Goal: Task Accomplishment & Management: Manage account settings

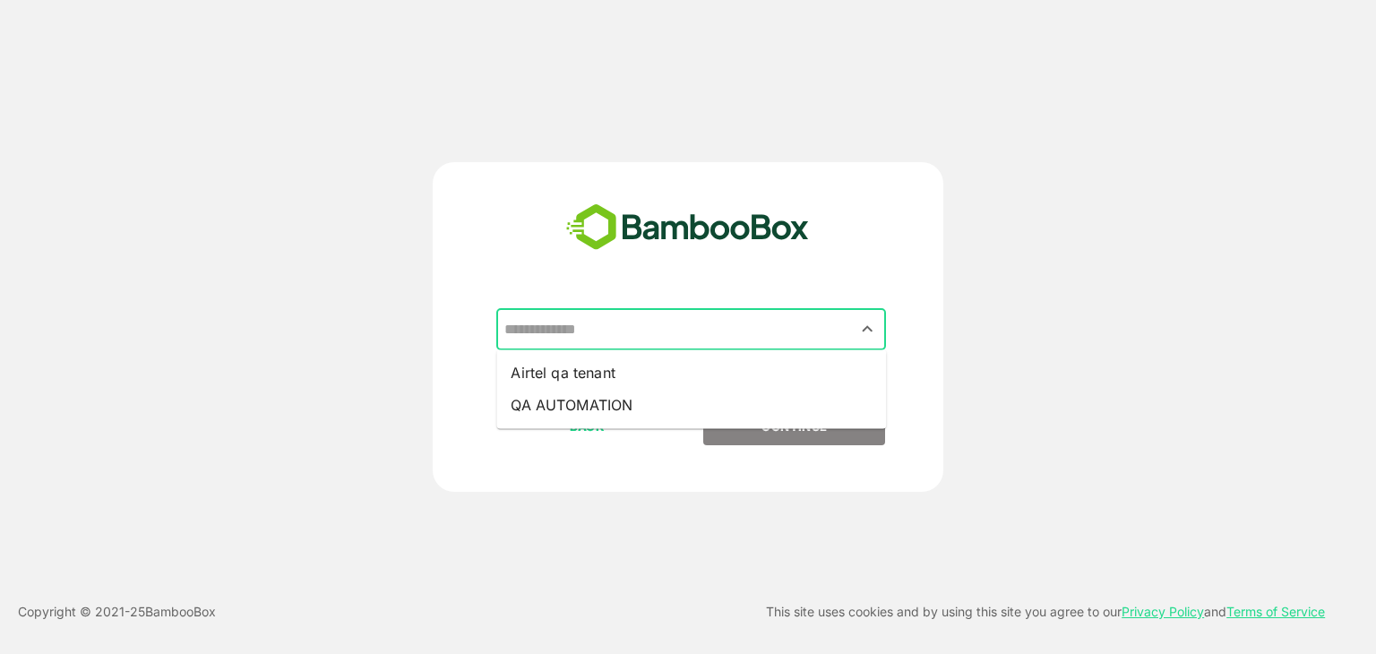
click at [577, 332] on input "text" at bounding box center [691, 330] width 383 height 34
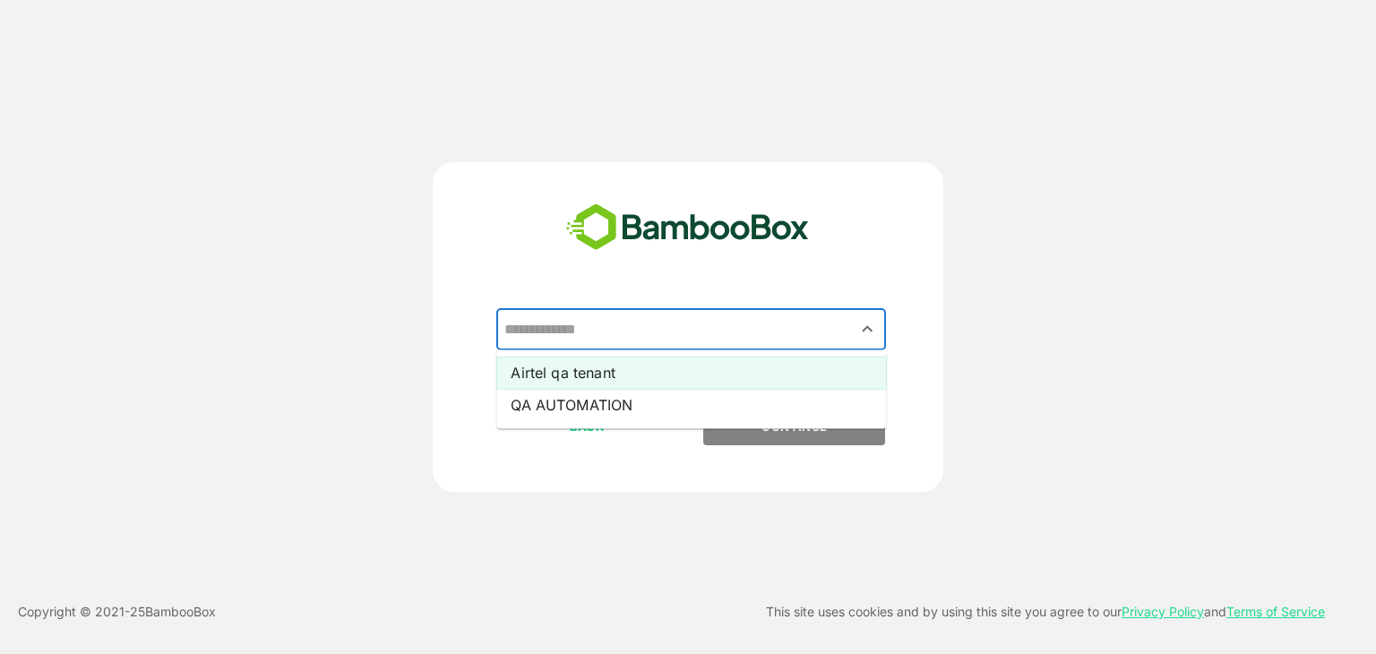
click at [571, 370] on li "Airtel qa tenant" at bounding box center [691, 373] width 390 height 32
type input "**********"
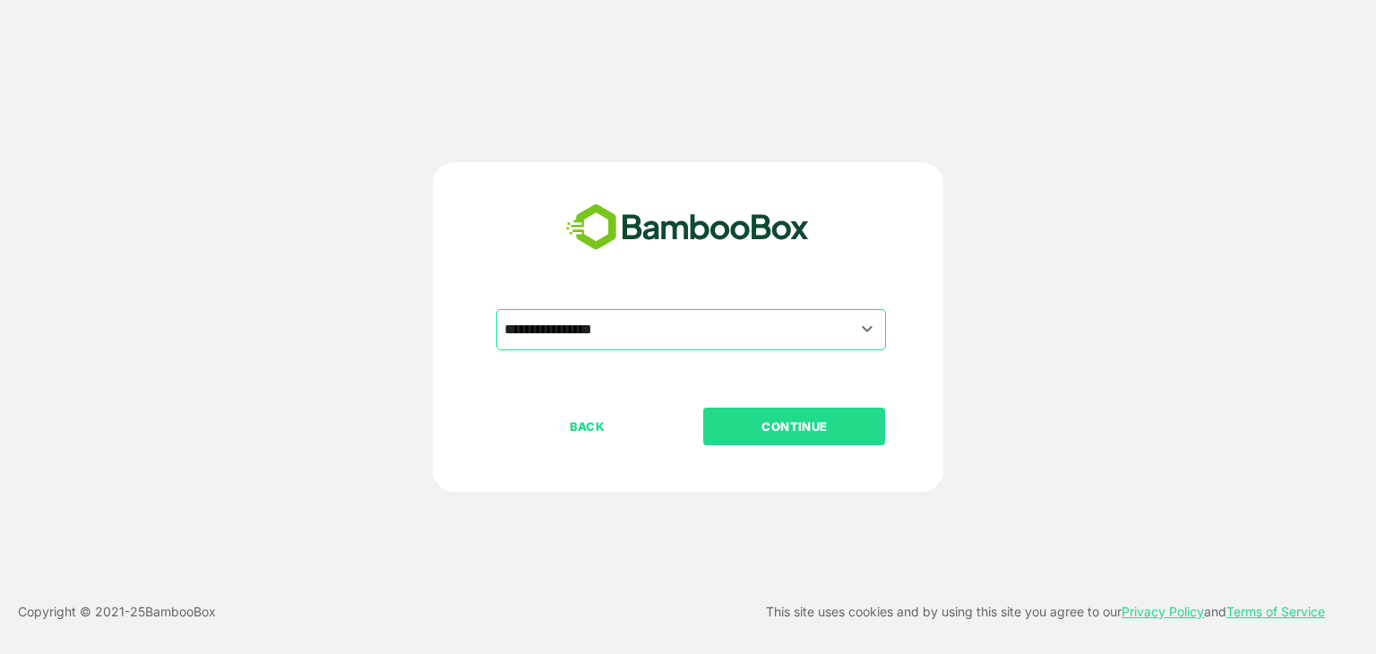
click at [739, 408] on button "CONTINUE" at bounding box center [794, 427] width 182 height 38
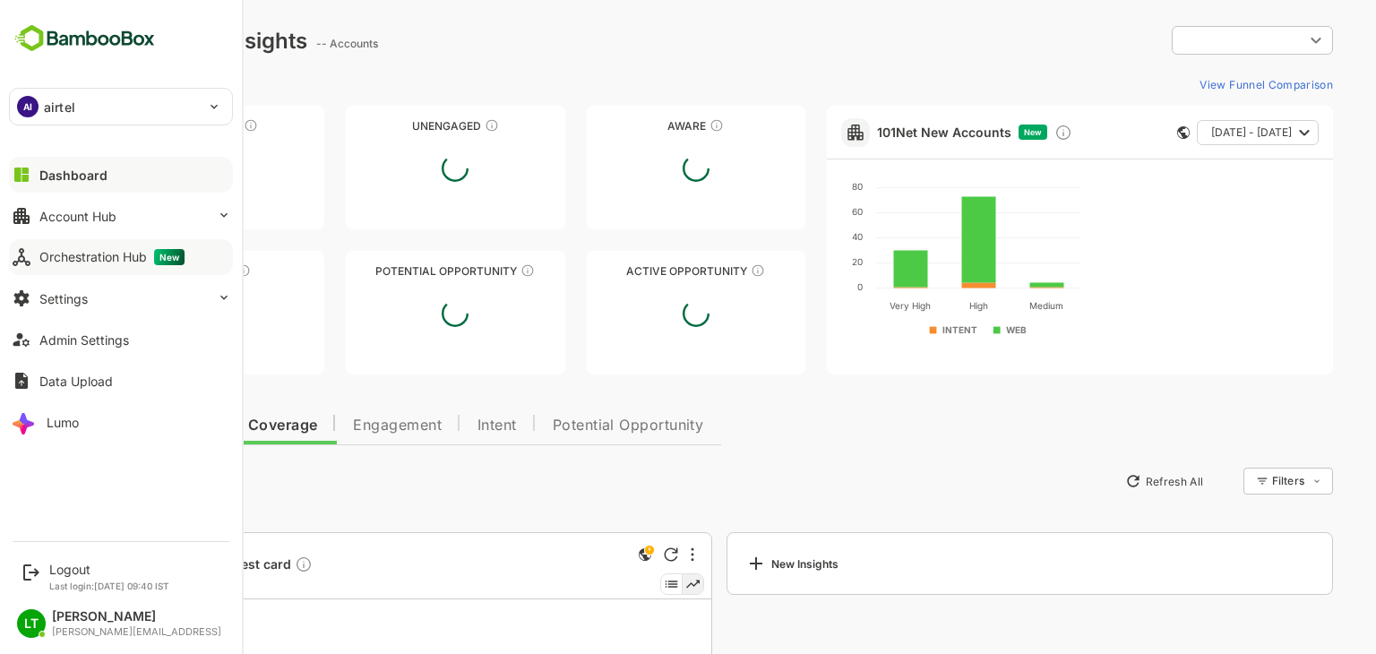
type input "**********"
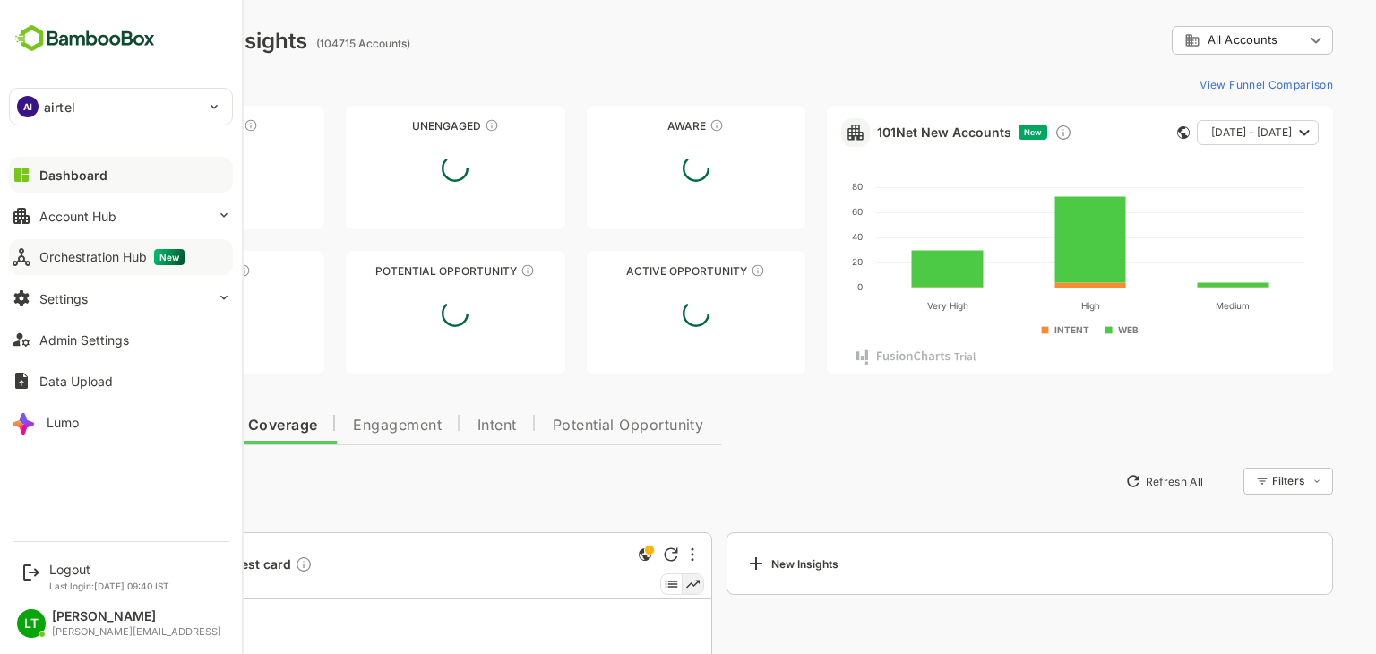
click at [65, 246] on button "Orchestration Hub New" at bounding box center [121, 257] width 224 height 36
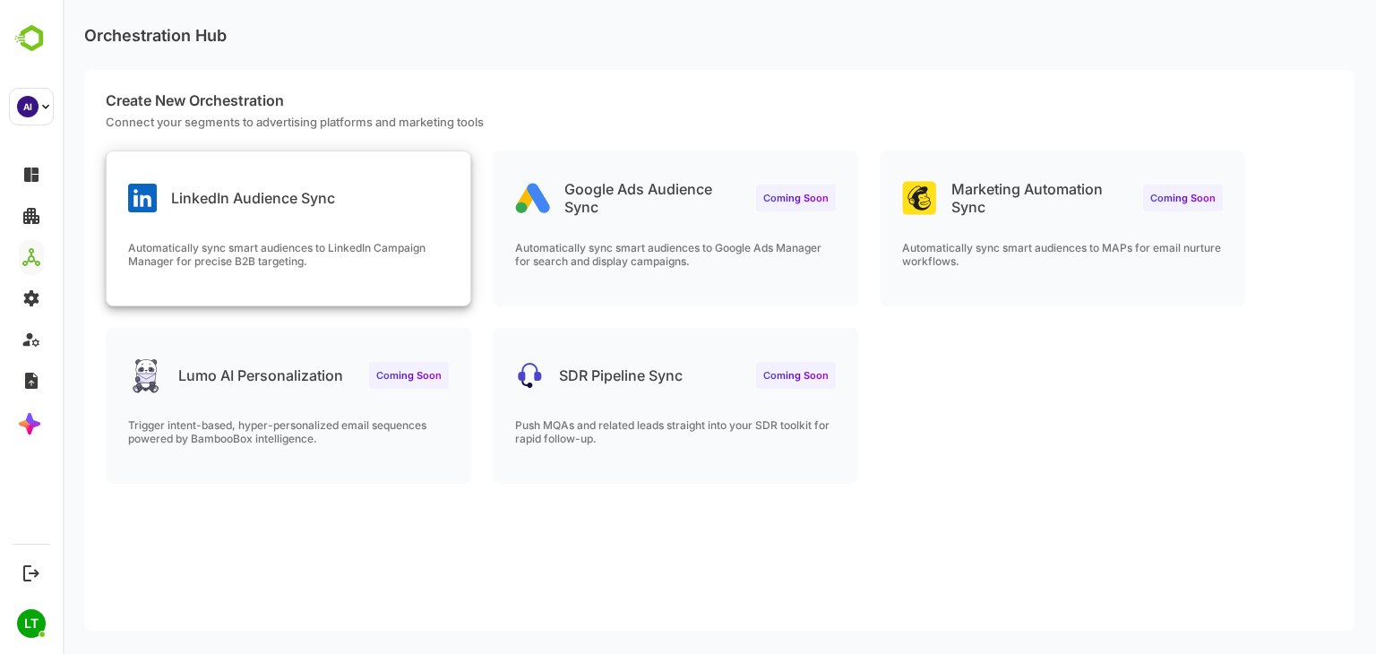
click at [326, 256] on p "Automatically sync smart audiences to LinkedIn Campaign Manager for precise B2B…" at bounding box center [288, 254] width 321 height 27
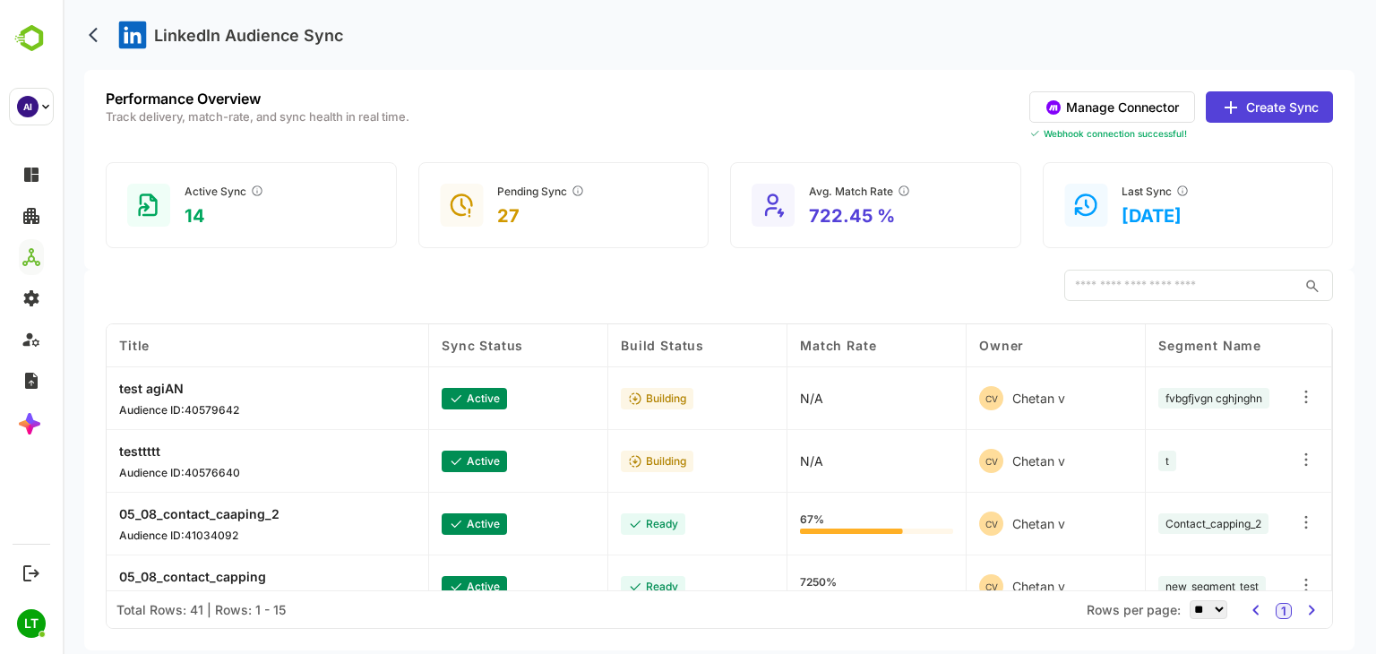
click at [1154, 107] on button "Manage Connector" at bounding box center [1113, 106] width 166 height 31
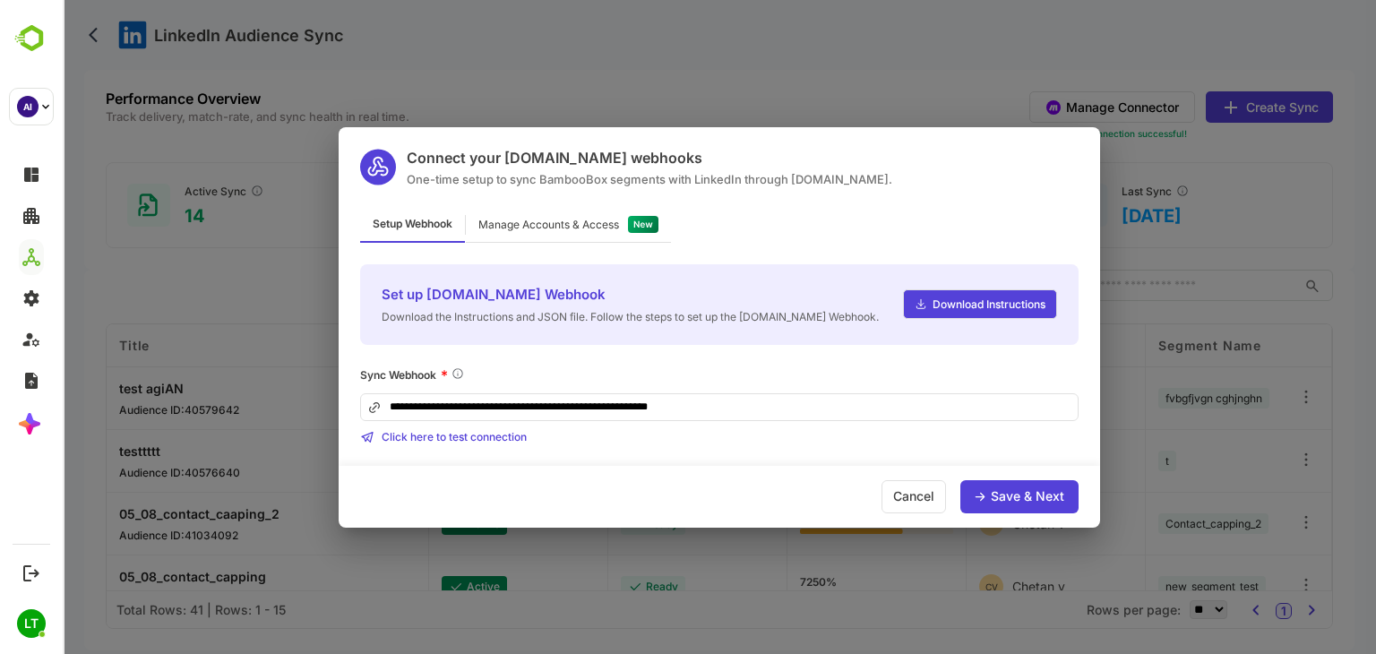
click at [520, 226] on div "Manage Accounts & Access" at bounding box center [548, 225] width 141 height 11
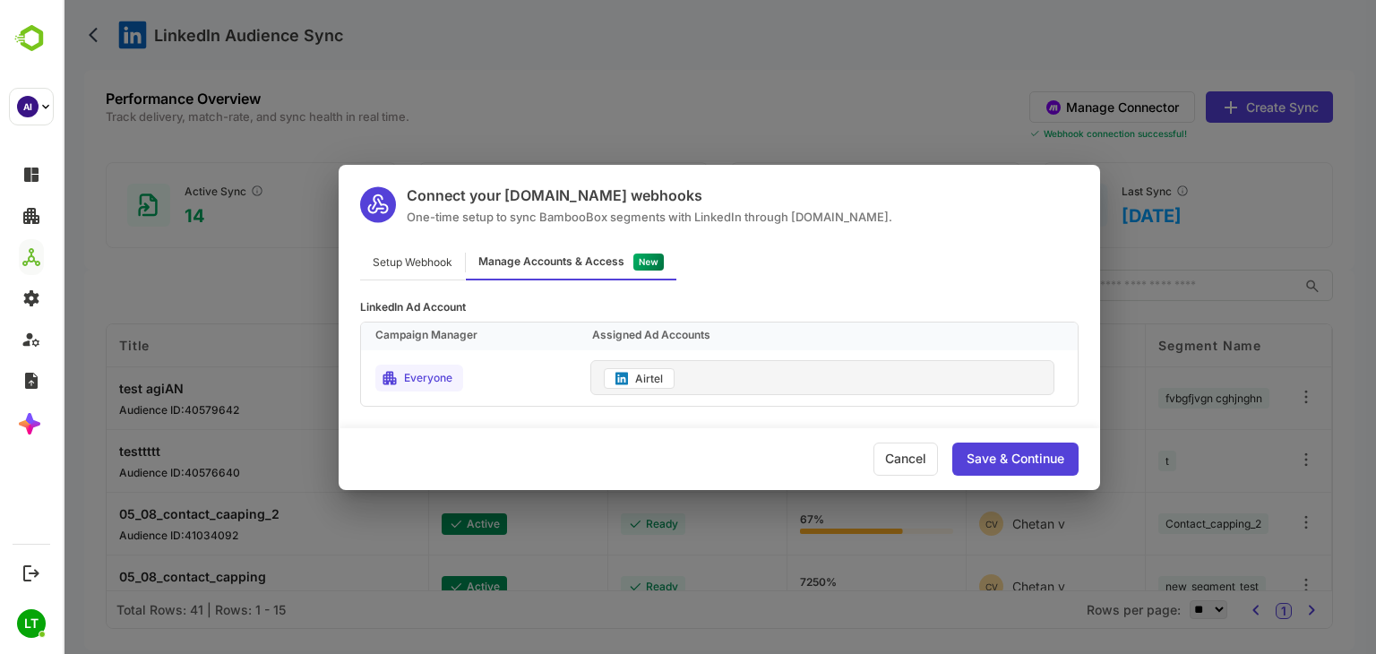
click at [412, 267] on div "Setup Webhook" at bounding box center [412, 263] width 105 height 35
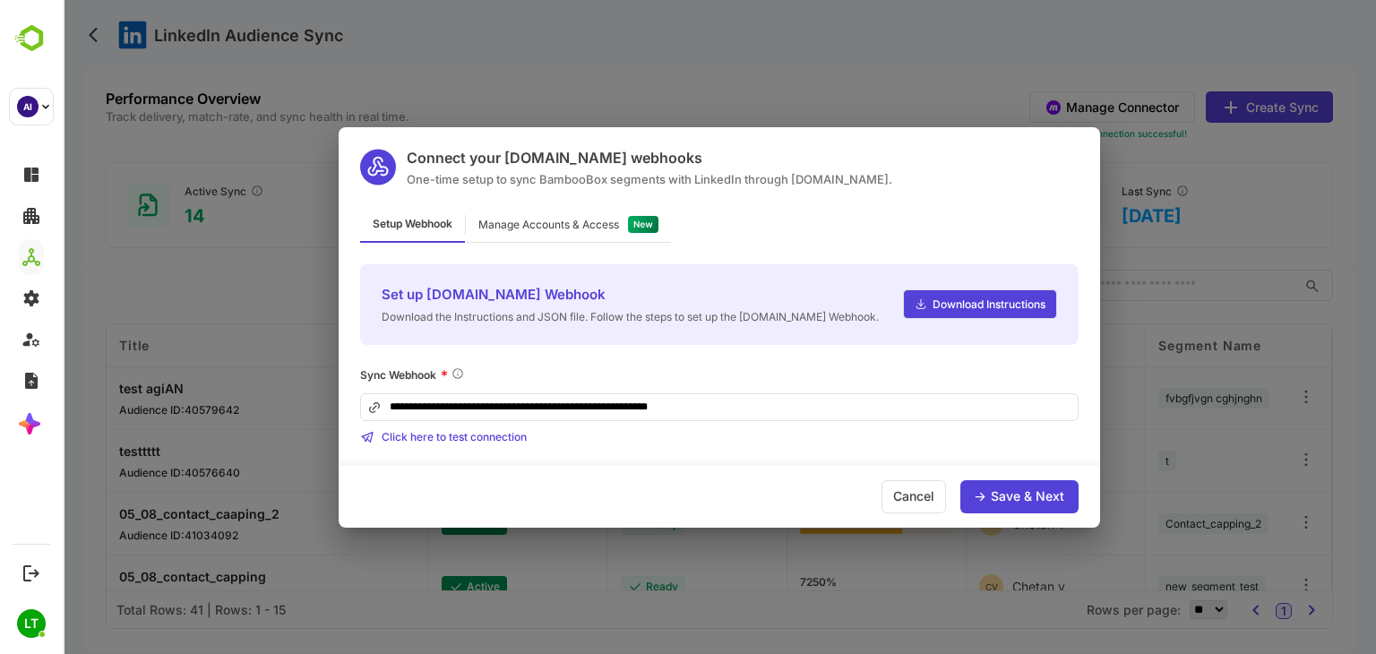
click at [541, 227] on div "Manage Accounts & Access" at bounding box center [548, 225] width 141 height 11
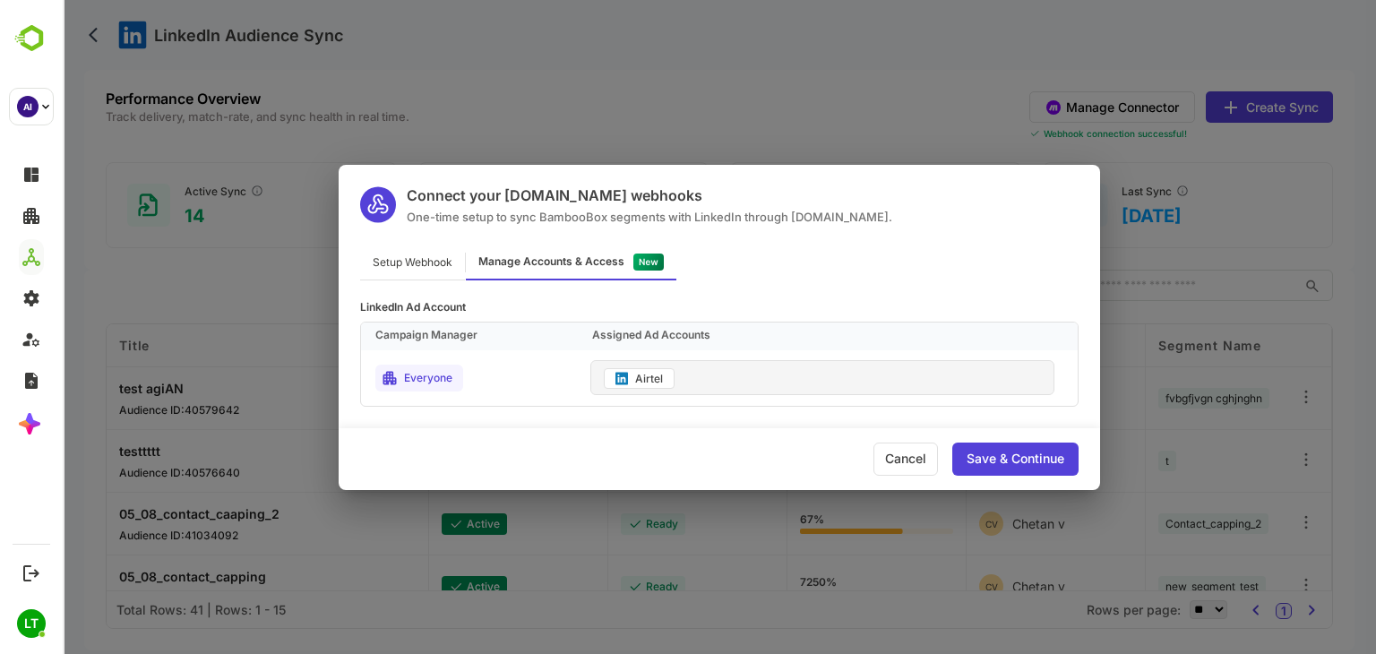
click at [407, 255] on div "Setup Webhook" at bounding box center [412, 263] width 105 height 35
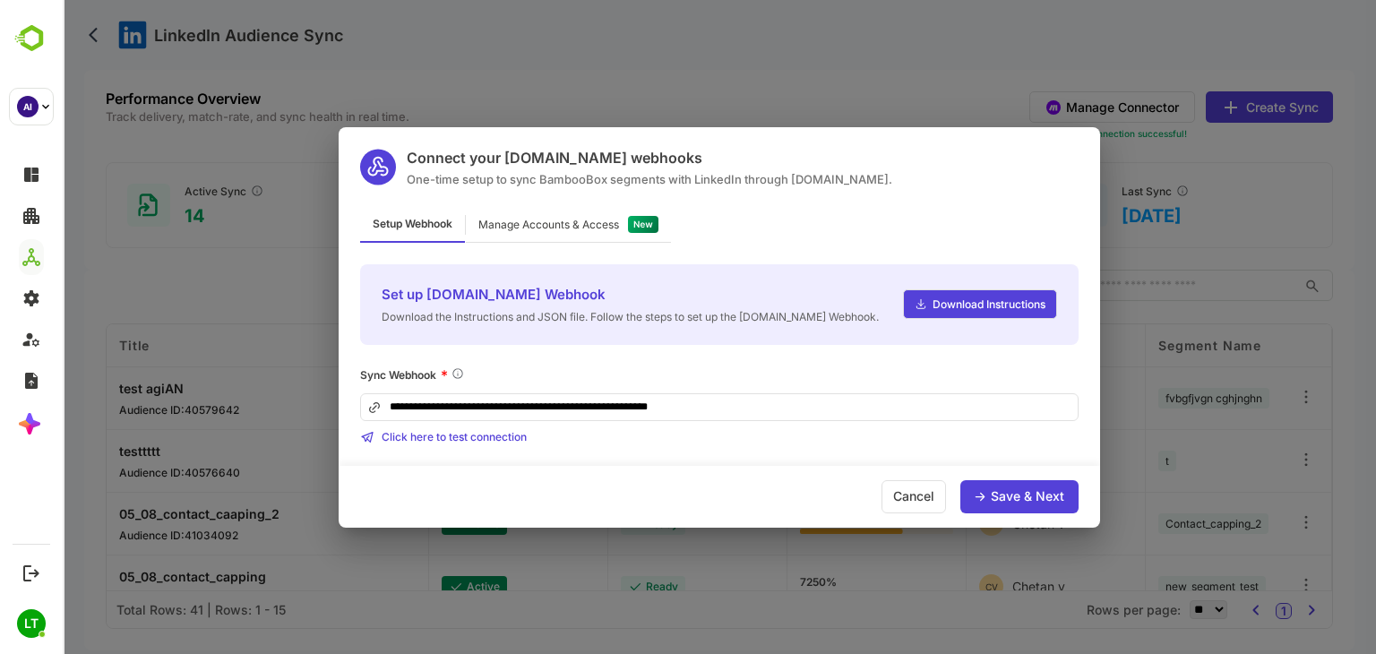
click at [519, 232] on div "Manage Accounts & Access" at bounding box center [568, 225] width 205 height 35
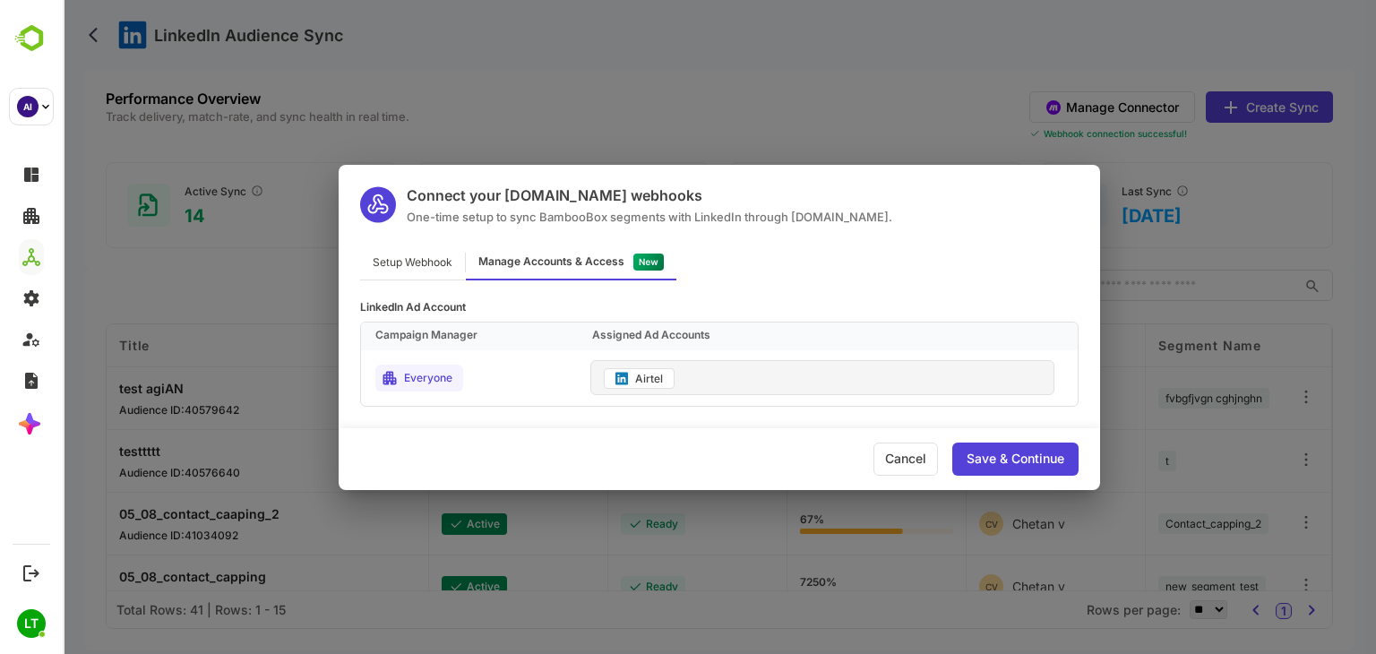
click at [358, 349] on div "LinkedIn Ad Account Campaign Manager Assigned Ad Accounts Everyone Airtel" at bounding box center [720, 343] width 762 height 126
click at [465, 49] on div "Connect your [DOMAIN_NAME] webhooks One-time setup to sync BambooBox segments w…" at bounding box center [720, 327] width 1314 height 654
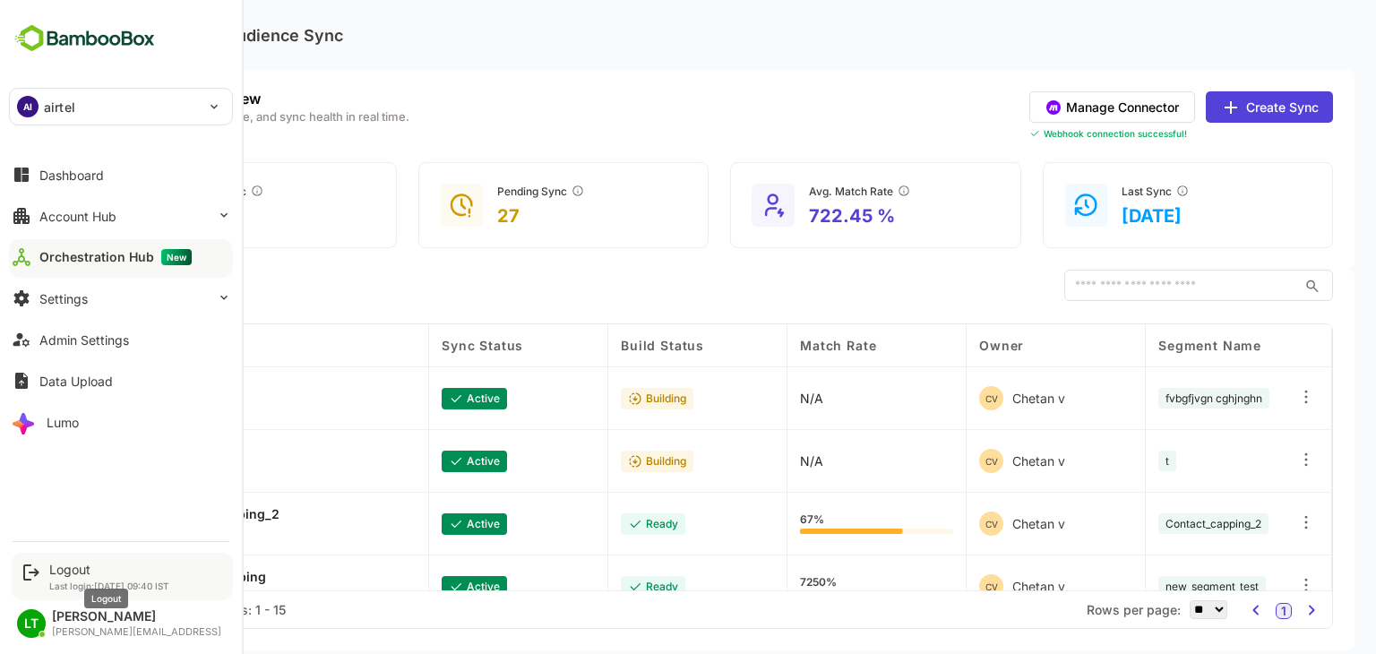
click at [68, 563] on div "Logout" at bounding box center [109, 569] width 120 height 15
